Goal: Task Accomplishment & Management: Manage account settings

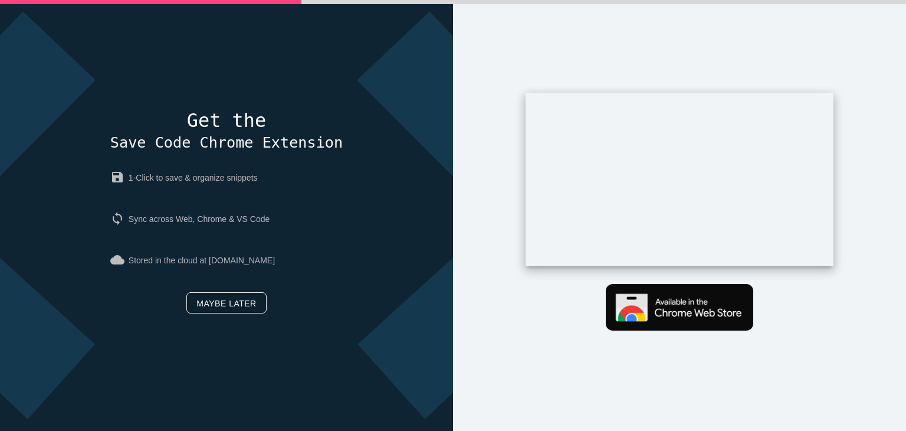
click at [237, 307] on link "Maybe later" at bounding box center [226, 302] width 80 height 21
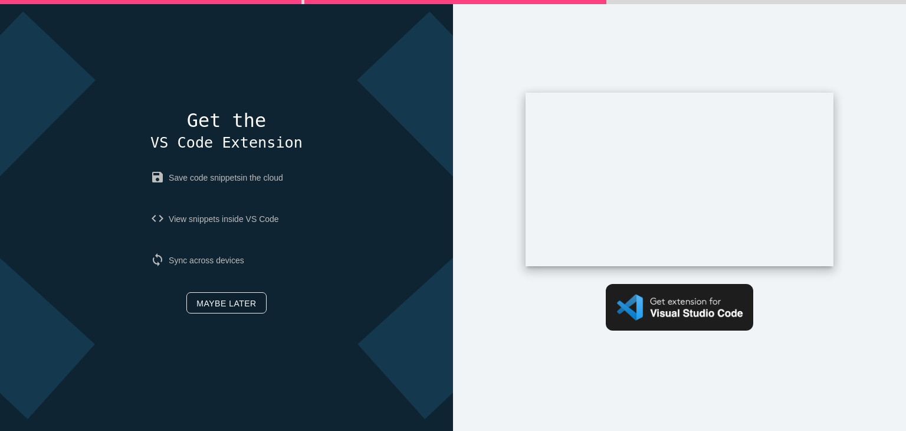
click at [222, 303] on link "Maybe later" at bounding box center [226, 302] width 80 height 21
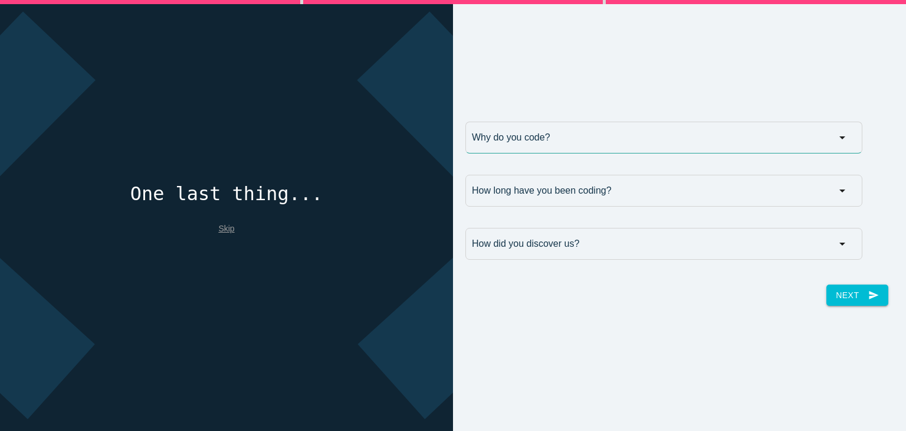
click at [577, 142] on input "Why do you code?" at bounding box center [663, 137] width 397 height 32
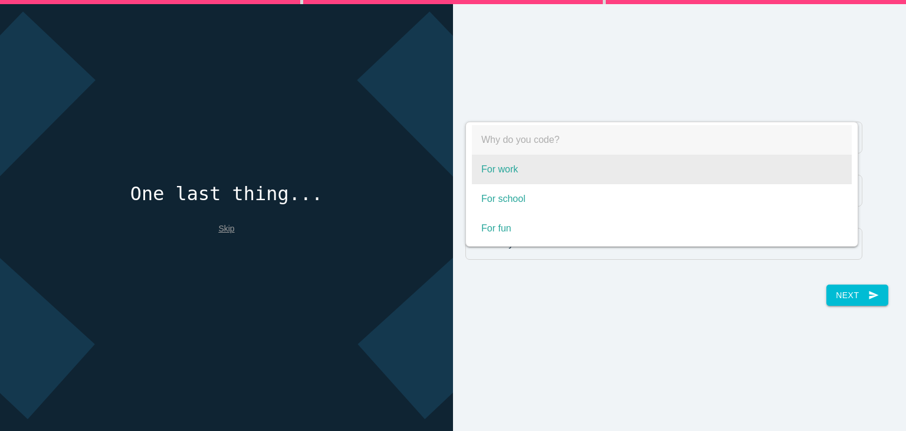
click at [541, 156] on span "For work" at bounding box center [662, 169] width 380 height 29
select select "For work"
type input "For work"
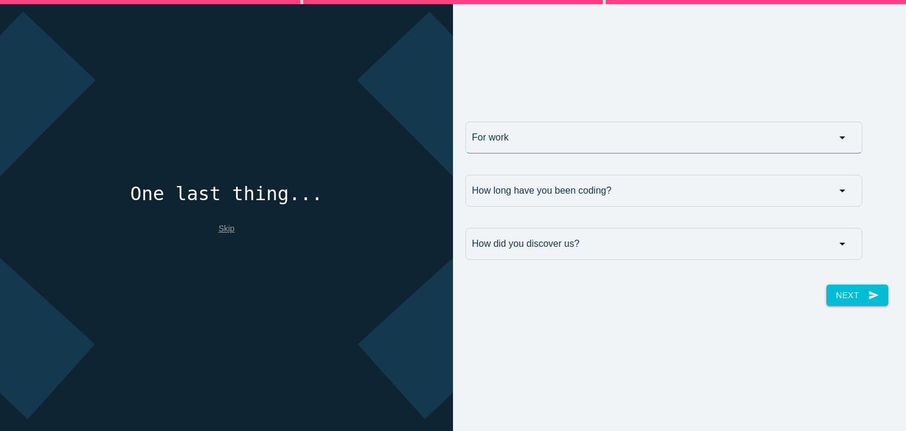
click at [546, 142] on input "For work" at bounding box center [663, 137] width 397 height 32
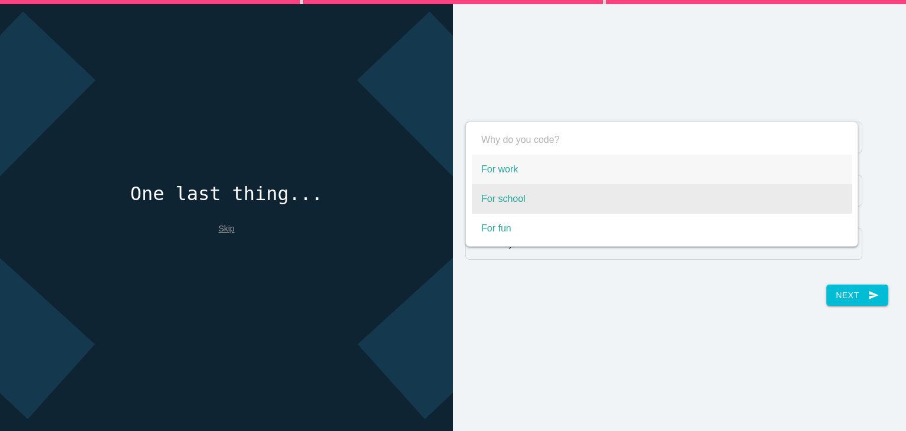
click at [515, 189] on span "For school" at bounding box center [662, 198] width 380 height 29
select select "For school"
type input "For school"
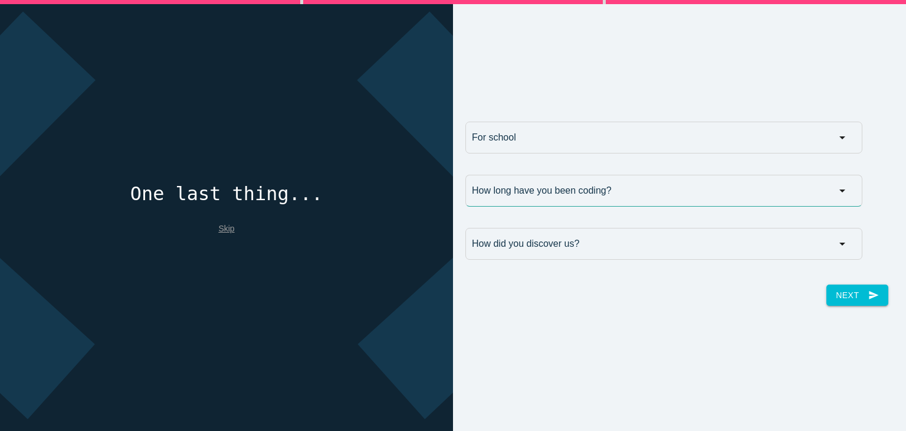
click at [553, 199] on input "How long have you been coding?" at bounding box center [663, 191] width 397 height 32
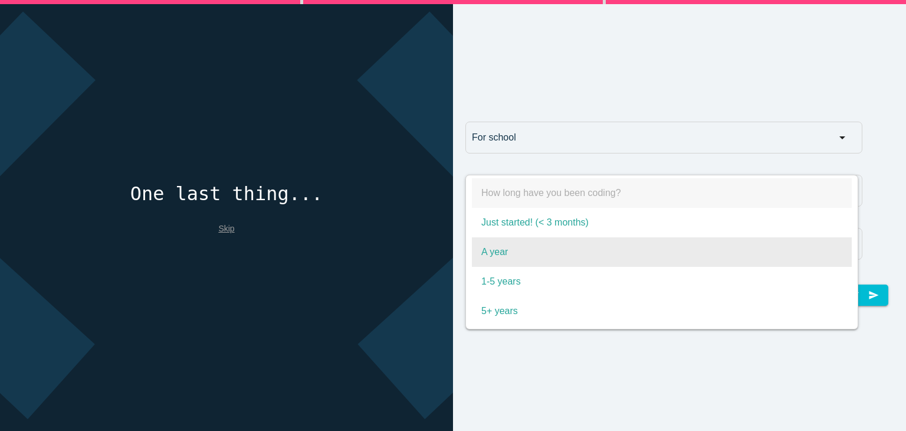
click at [520, 251] on span "A year" at bounding box center [662, 251] width 380 height 29
select select "A year"
type input "A year"
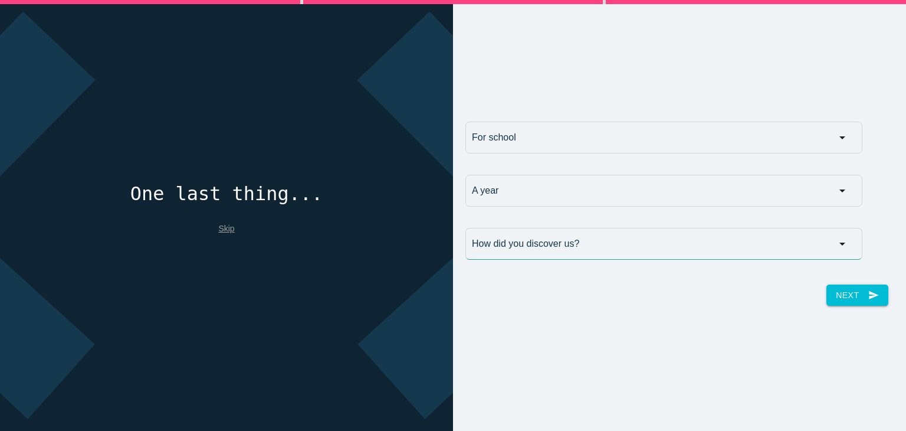
click at [544, 232] on input "How did you discover us?" at bounding box center [663, 244] width 397 height 32
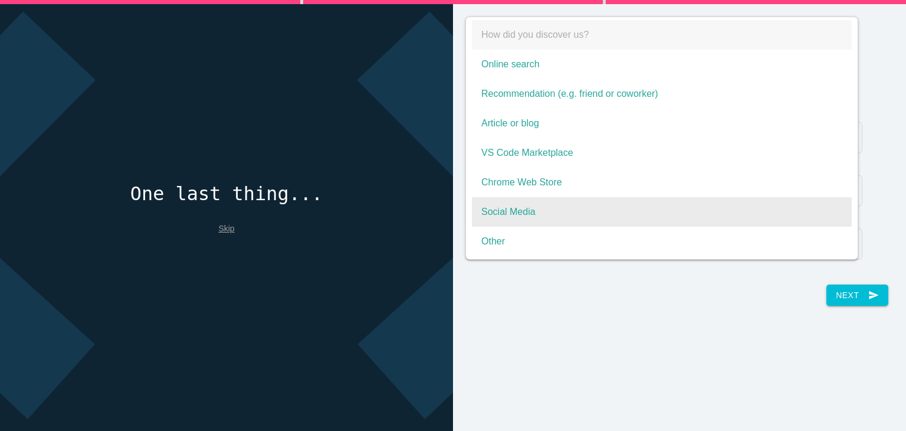
click at [527, 209] on span "Social Media" at bounding box center [662, 211] width 380 height 29
select select "Social Media"
type input "Social Media"
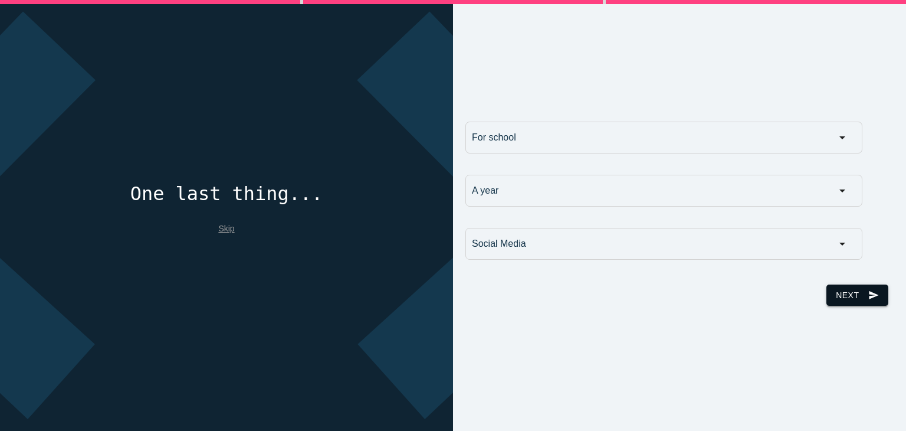
click at [826, 291] on button "Next send" at bounding box center [856, 294] width 61 height 21
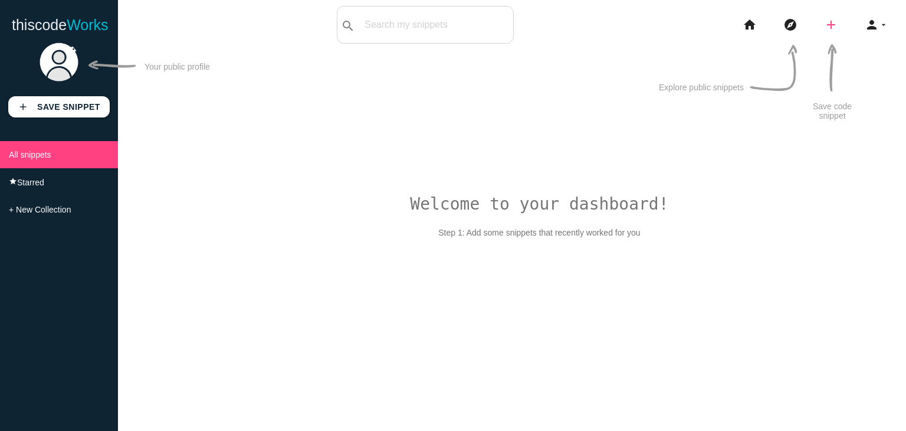
click at [835, 22] on icon "add" at bounding box center [831, 25] width 14 height 38
click at [847, 31] on link "code Snippet" at bounding box center [856, 20] width 83 height 29
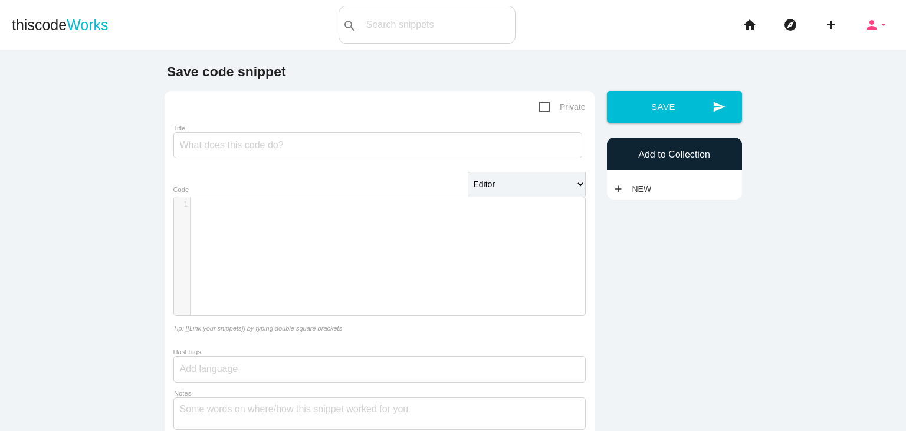
click at [879, 24] on icon "arrow_drop_down" at bounding box center [883, 25] width 9 height 38
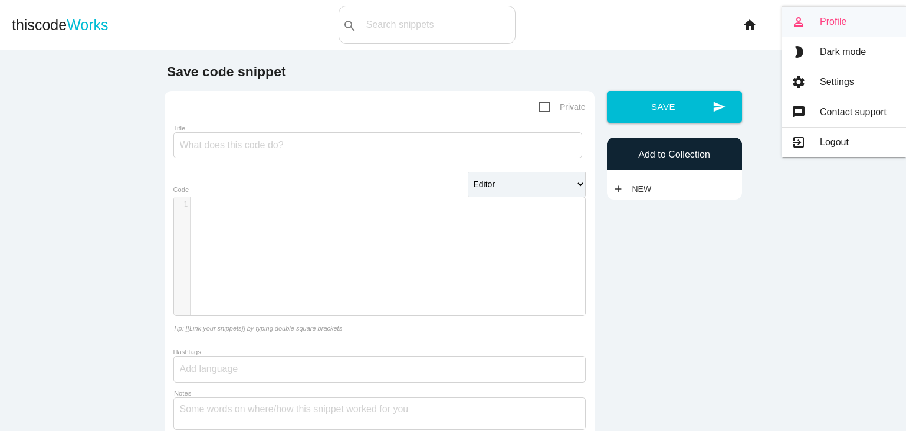
click at [825, 17] on link "person_outline Profile" at bounding box center [844, 21] width 124 height 29
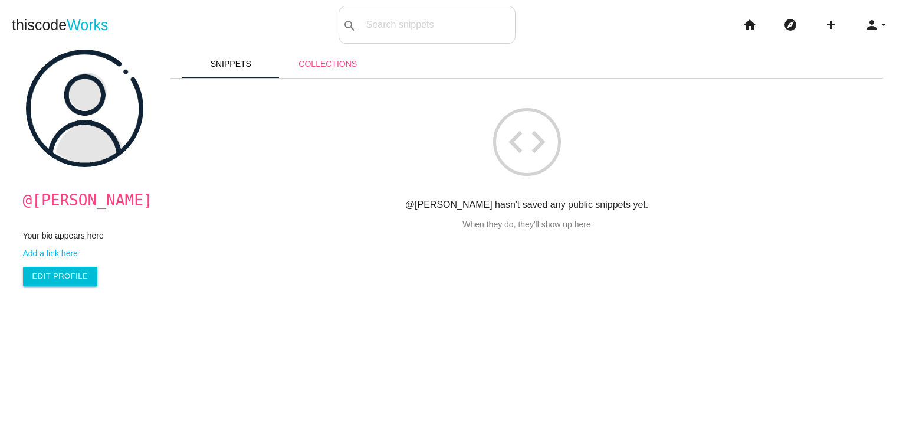
click at [321, 60] on link "Collections" at bounding box center [328, 64] width 97 height 28
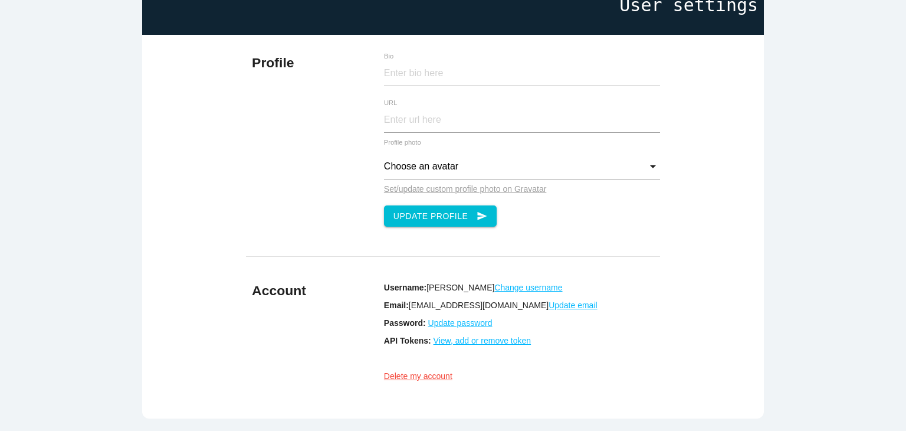
scroll to position [104, 0]
click at [446, 345] on u "View, add or remove token" at bounding box center [483, 340] width 98 height 9
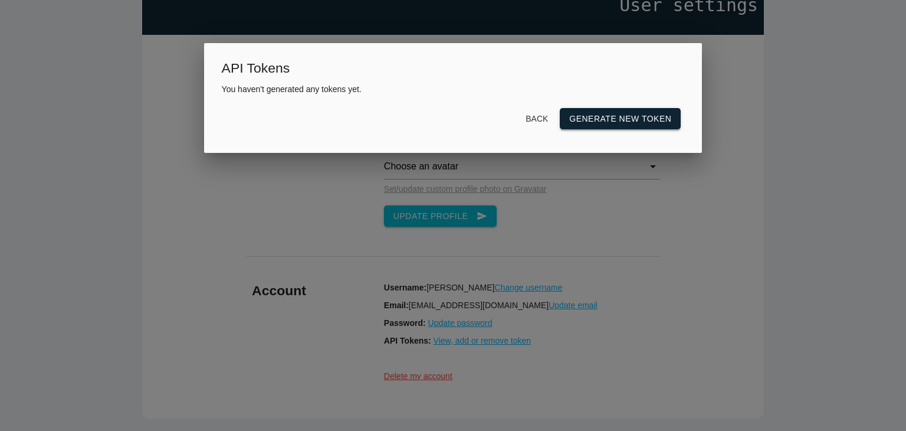
click at [617, 121] on link "Generate new token" at bounding box center [620, 118] width 121 height 21
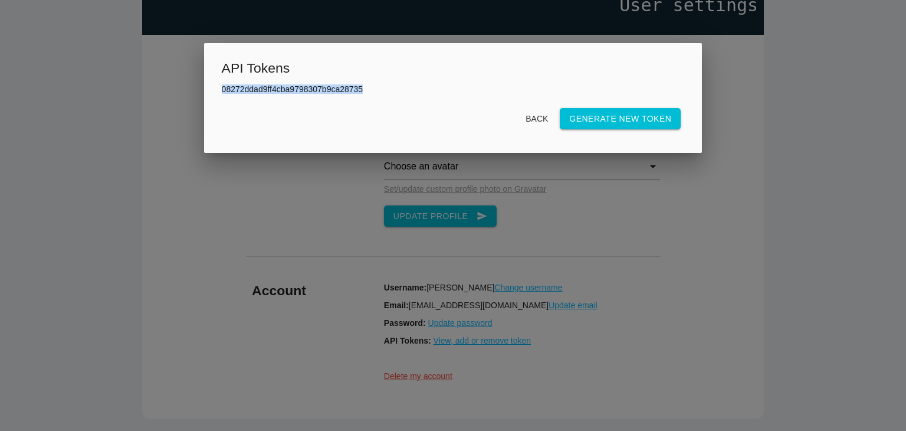
drag, startPoint x: 376, startPoint y: 87, endPoint x: 220, endPoint y: 81, distance: 156.4
click at [220, 81] on div "API Tokens 08272ddad9ff4cba9798307b9ca28735 Back Generate new token" at bounding box center [453, 98] width 498 height 110
copy p "08272ddad9ff4cba9798307b9ca28735"
